Goal: Find specific page/section: Find specific page/section

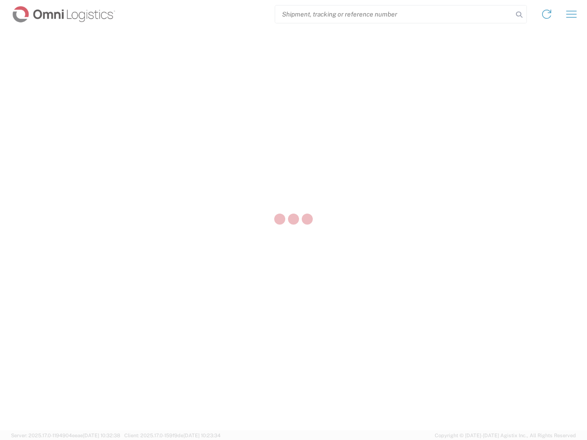
select select "US"
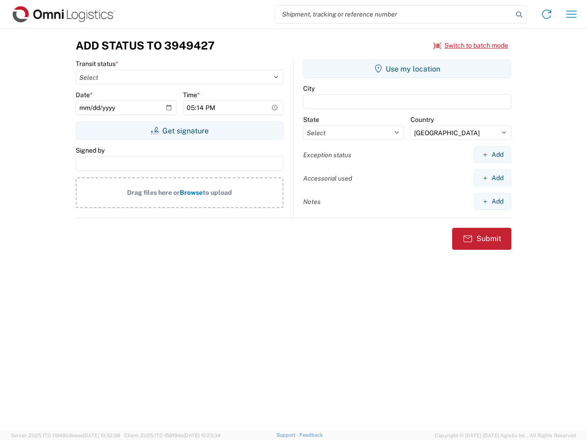
click at [394, 14] on input "search" at bounding box center [394, 14] width 238 height 17
click at [519, 15] on icon at bounding box center [519, 14] width 13 height 13
click at [547, 14] on icon at bounding box center [546, 14] width 15 height 15
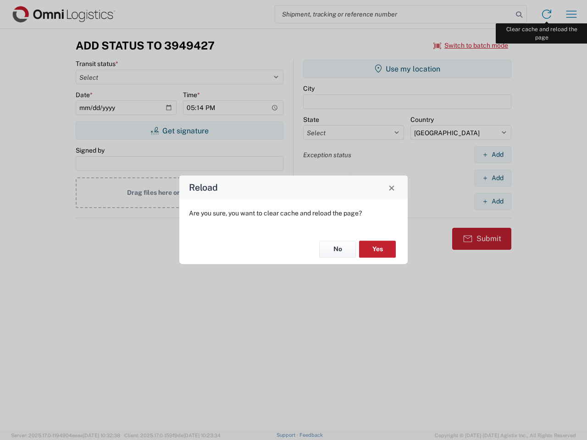
click at [572, 14] on div "Reload Are you sure, you want to clear cache and reload the page? No Yes" at bounding box center [293, 220] width 587 height 440
click at [471, 45] on div "Reload Are you sure, you want to clear cache and reload the page? No Yes" at bounding box center [293, 220] width 587 height 440
click at [179, 131] on div "Reload Are you sure, you want to clear cache and reload the page? No Yes" at bounding box center [293, 220] width 587 height 440
click at [407, 69] on div "Reload Are you sure, you want to clear cache and reload the page? No Yes" at bounding box center [293, 220] width 587 height 440
click at [493, 155] on div "Reload Are you sure, you want to clear cache and reload the page? No Yes" at bounding box center [293, 220] width 587 height 440
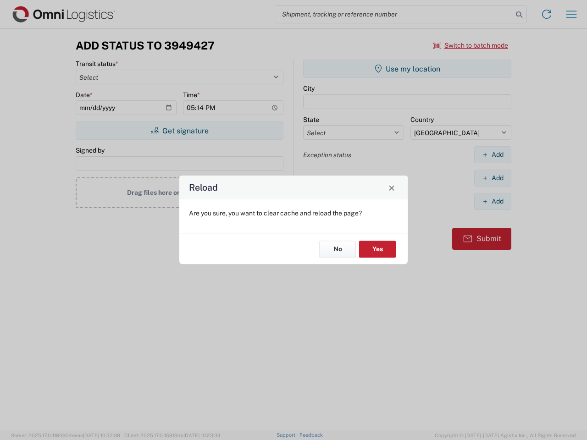
click at [493, 178] on div "Reload Are you sure, you want to clear cache and reload the page? No Yes" at bounding box center [293, 220] width 587 height 440
click at [493, 201] on div "Reload Are you sure, you want to clear cache and reload the page? No Yes" at bounding box center [293, 220] width 587 height 440
